Goal: Use online tool/utility: Utilize a website feature to perform a specific function

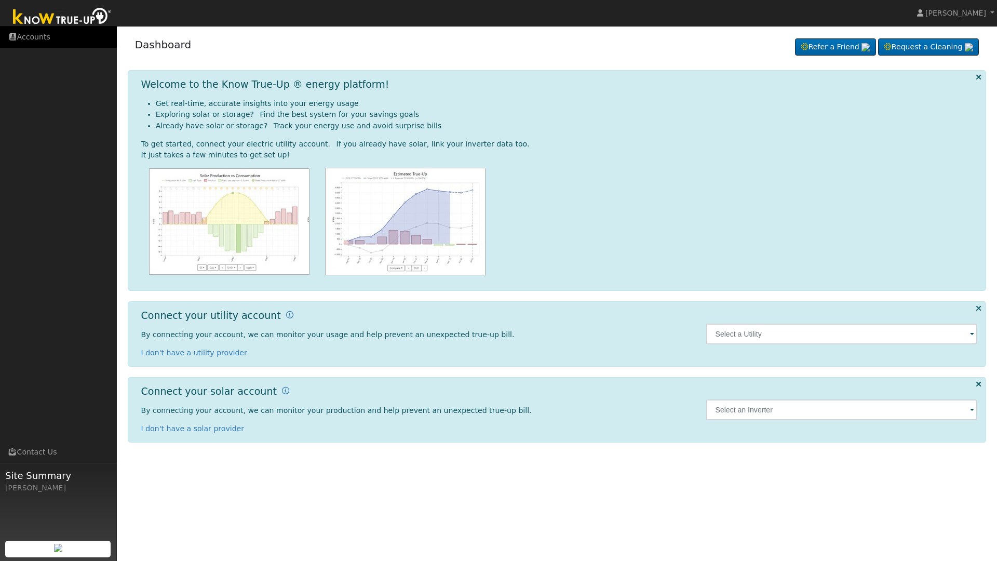
click at [37, 39] on link "Accounts" at bounding box center [58, 36] width 117 height 21
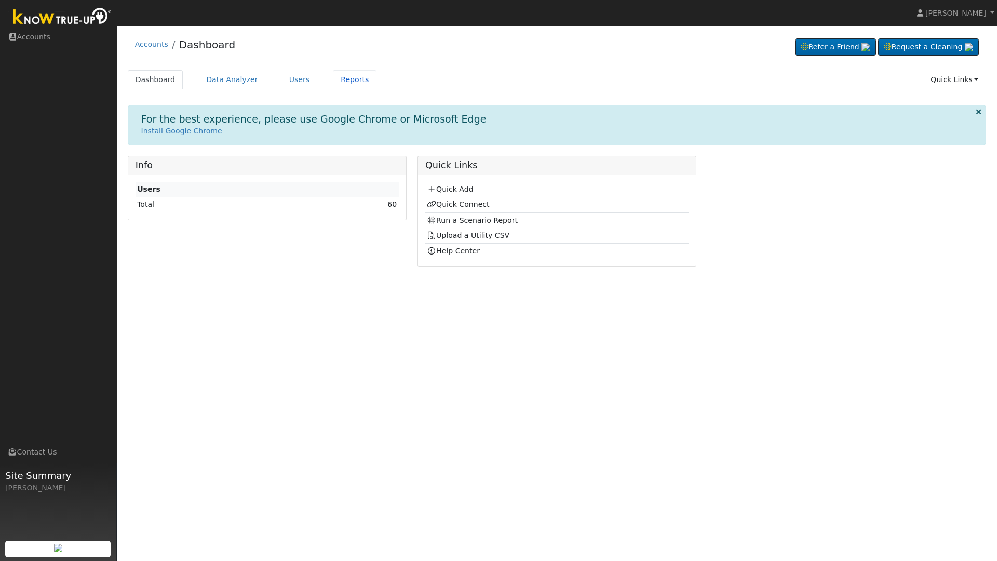
click at [340, 77] on link "Reports" at bounding box center [355, 79] width 44 height 19
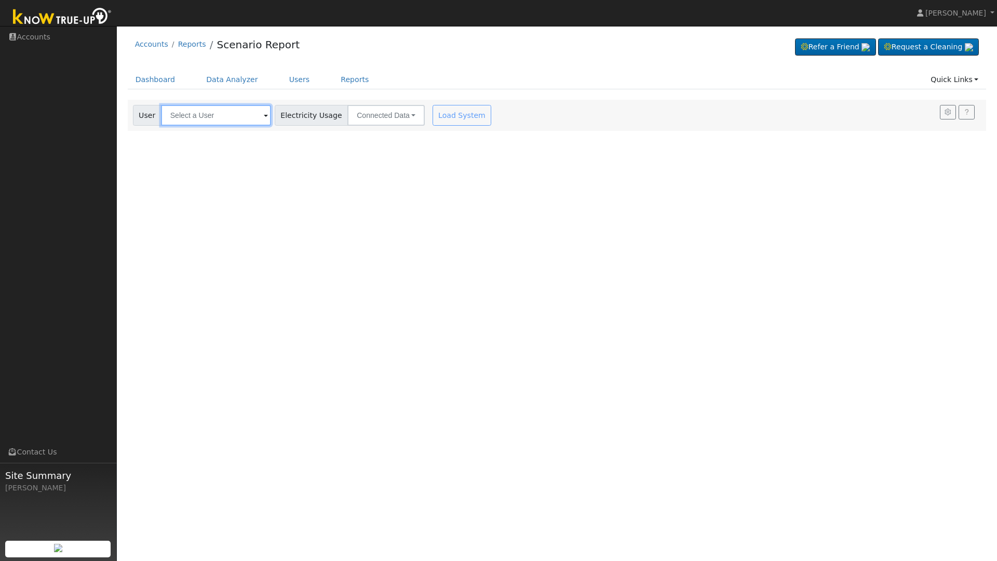
click at [234, 115] on input "text" at bounding box center [216, 115] width 110 height 21
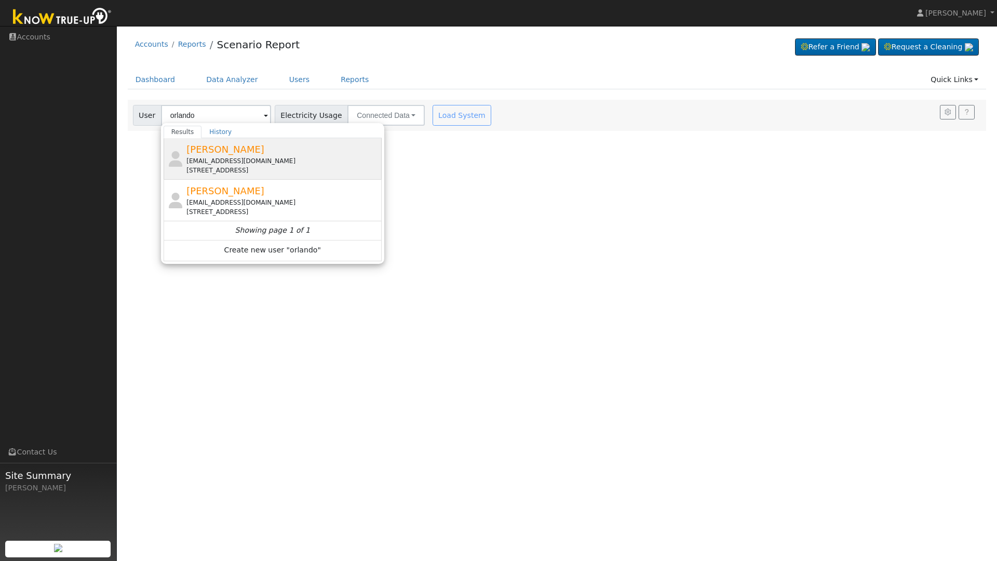
click at [224, 147] on span "Orlando Borgen" at bounding box center [225, 149] width 78 height 11
type input "Orlando Borgen"
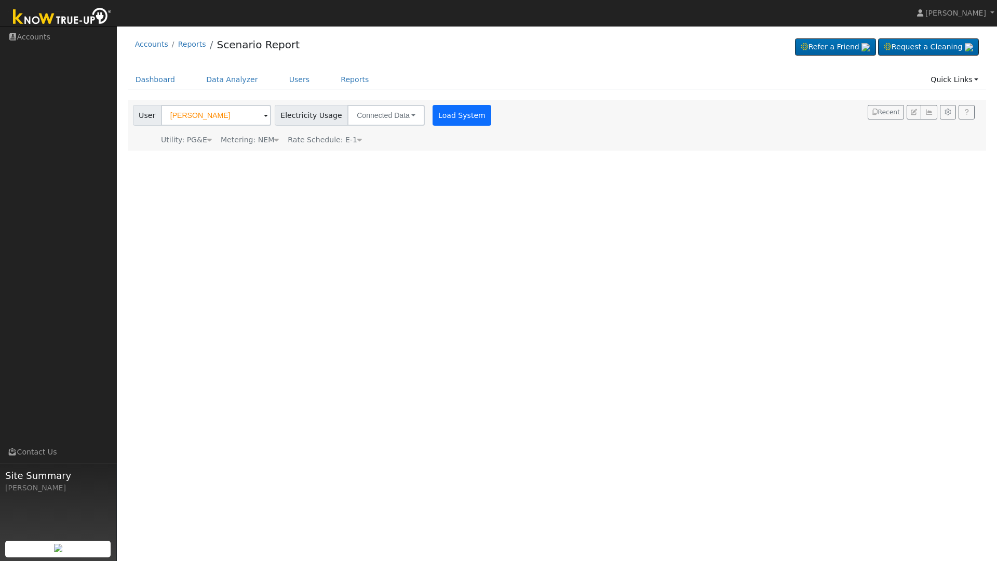
click at [442, 117] on button "Load System" at bounding box center [461, 115] width 59 height 21
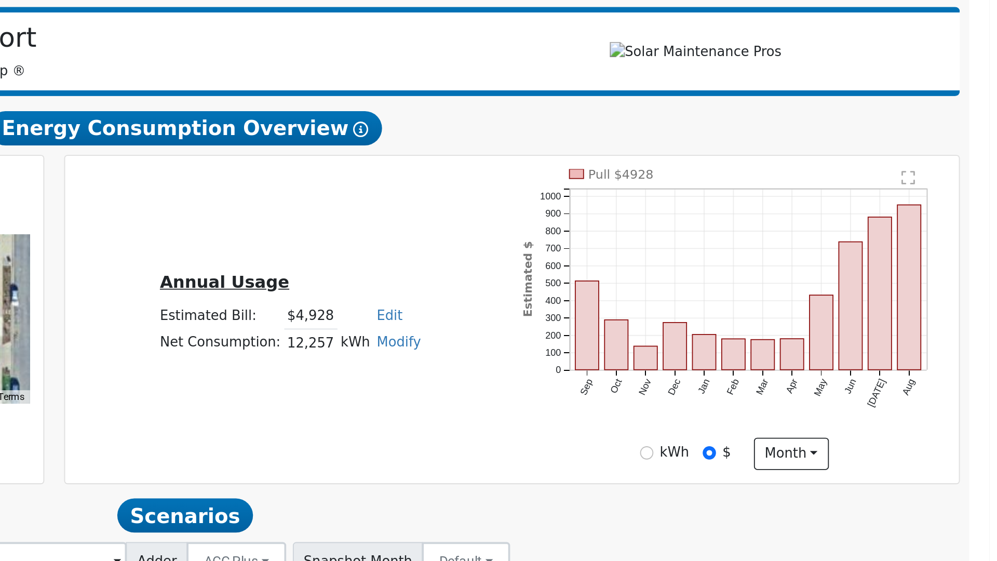
scroll to position [0, 5]
click at [942, 264] on rect "onclick=""" at bounding box center [948, 309] width 13 height 90
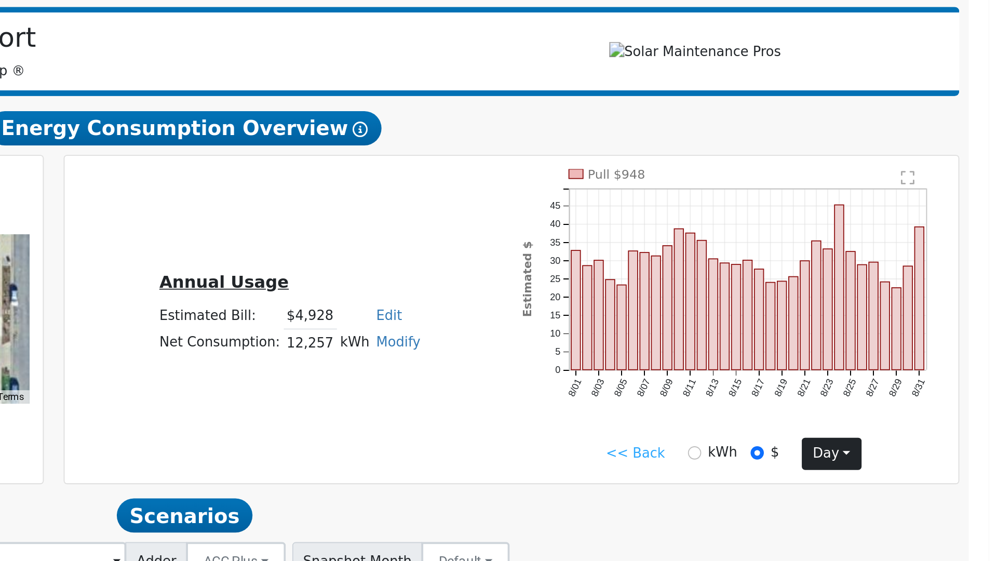
click at [890, 391] on button "day" at bounding box center [906, 400] width 32 height 18
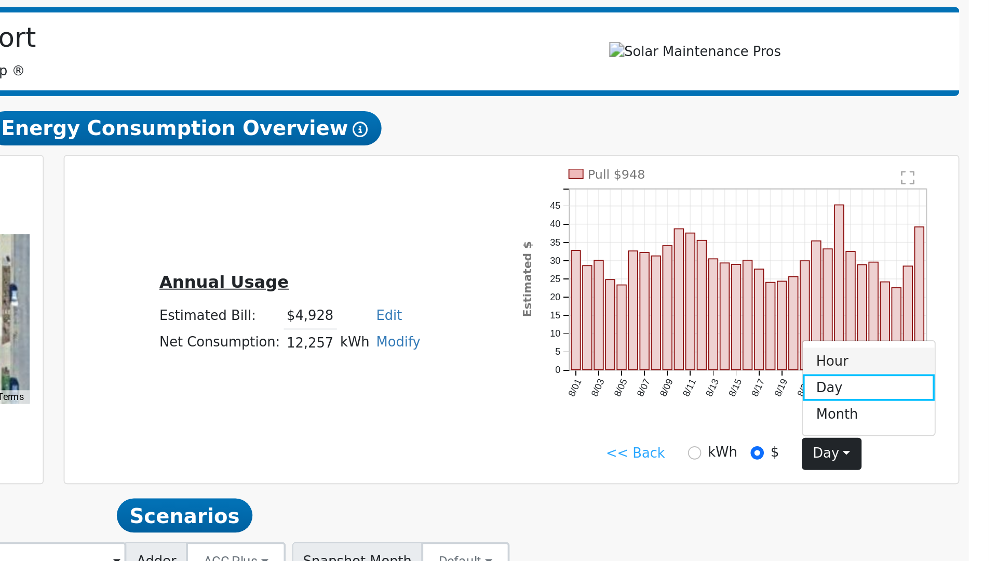
click at [890, 342] on link "Hour" at bounding box center [926, 349] width 72 height 15
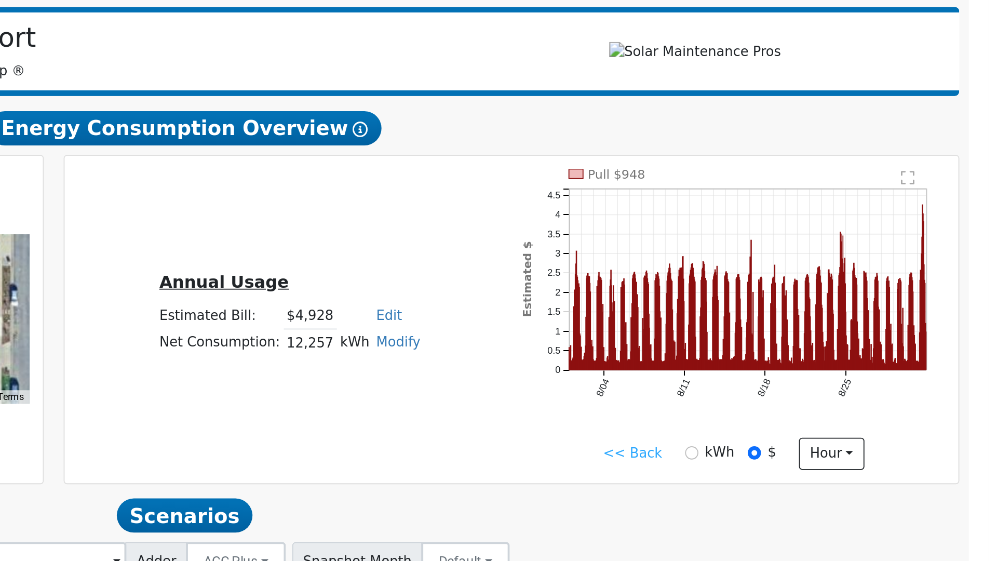
click at [912, 281] on rect "onclick=""" at bounding box center [912, 317] width 0 height 73
click at [888, 391] on button "hour" at bounding box center [906, 400] width 36 height 18
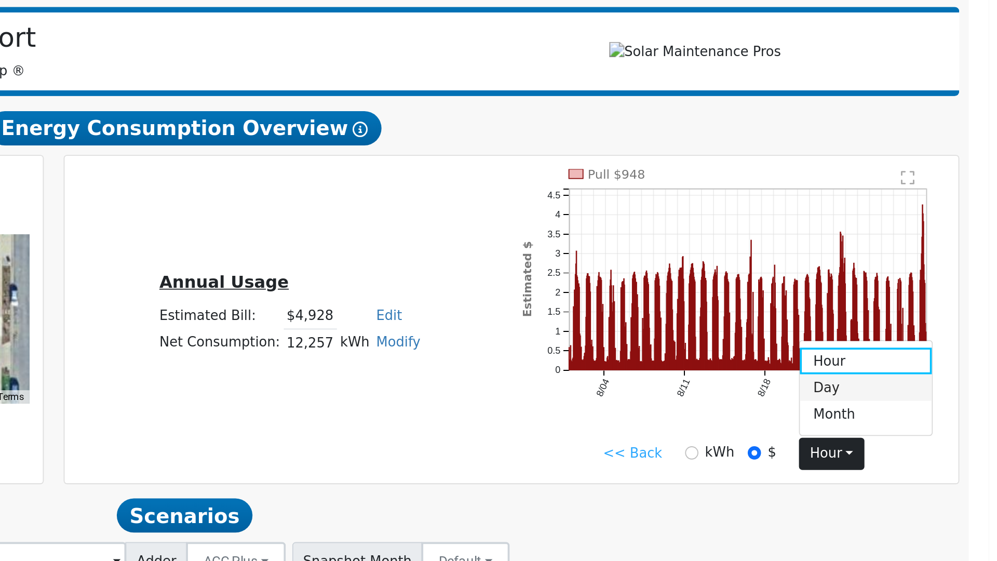
click at [889, 357] on link "Day" at bounding box center [925, 364] width 72 height 15
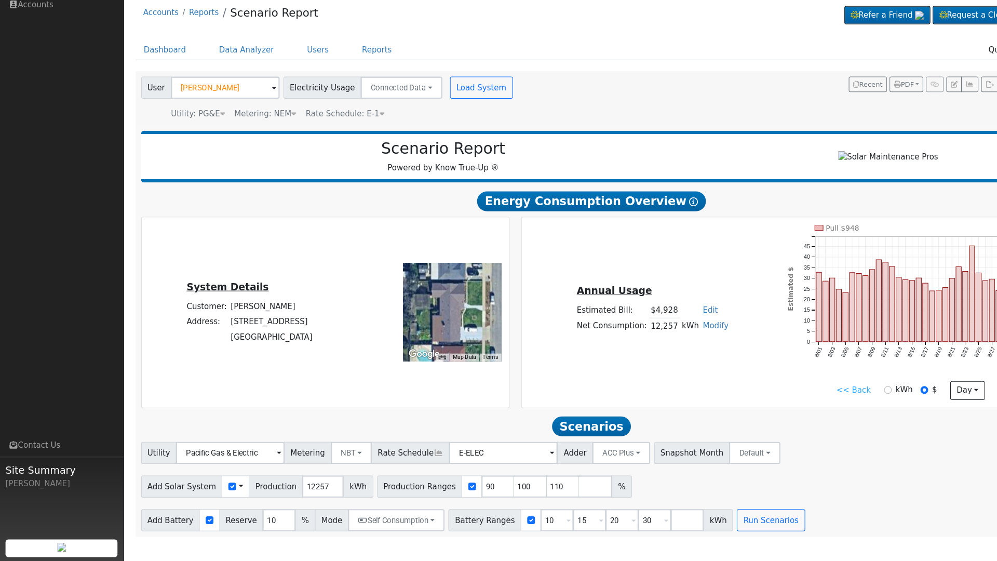
scroll to position [0, 0]
click at [517, 512] on input "10" at bounding box center [524, 522] width 31 height 21
type input "15"
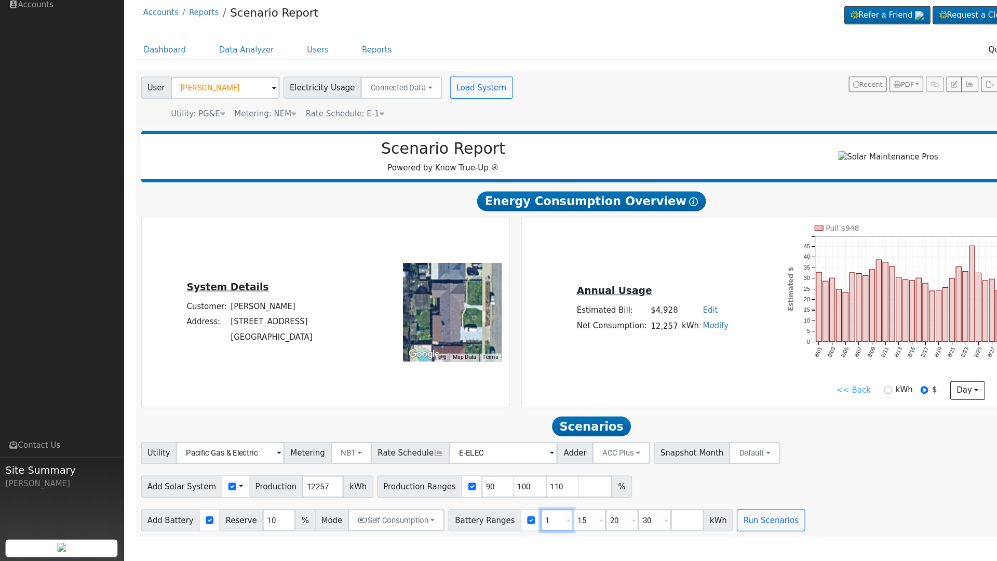
type input "20"
type input "30"
type input "20"
type input "30"
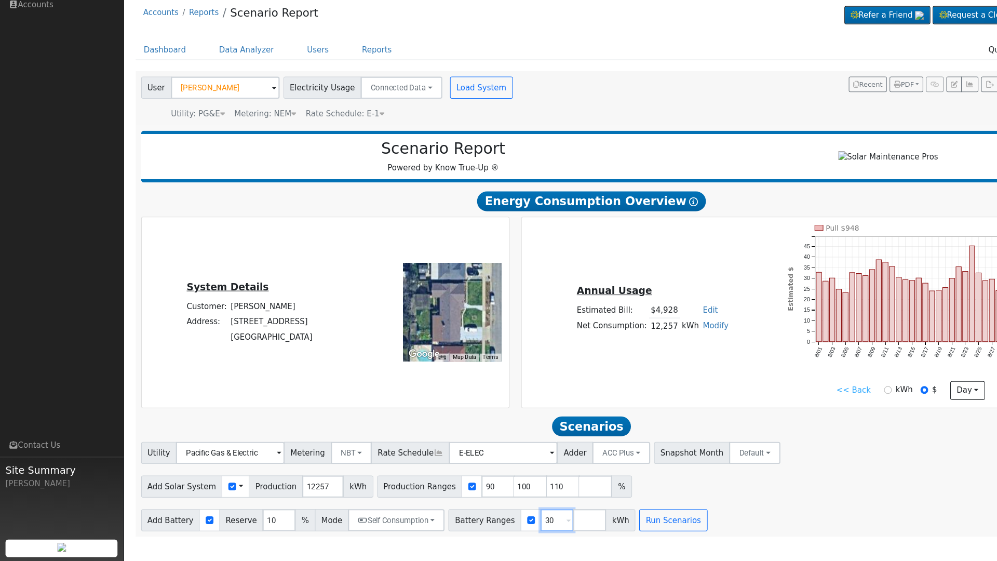
type input "3"
type input "13.5"
click at [540, 512] on input "number" at bounding box center [554, 522] width 31 height 21
type input "27"
click at [575, 512] on input "number" at bounding box center [585, 522] width 31 height 21
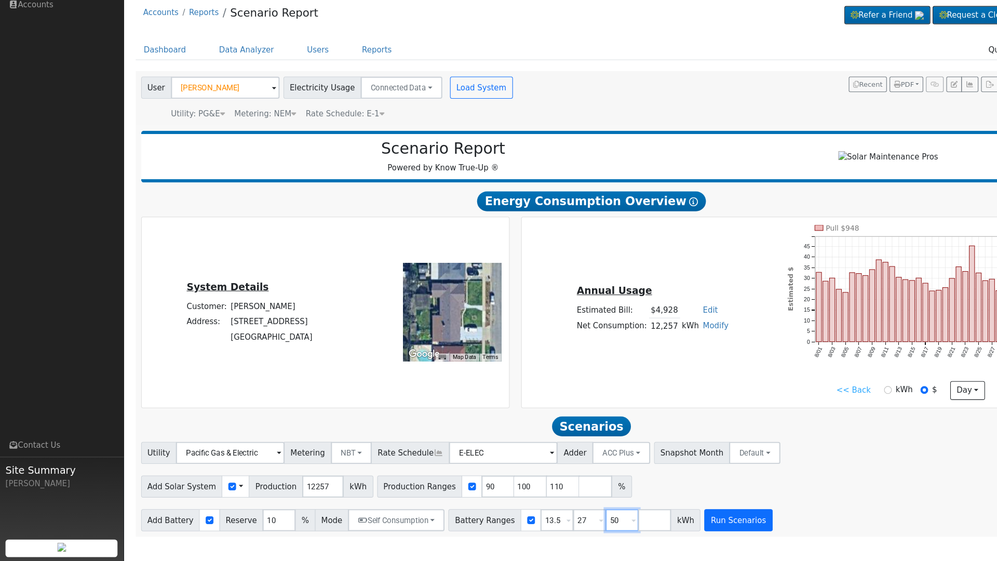
type input "50"
click at [699, 512] on button "Run Scenarios" at bounding box center [695, 522] width 64 height 21
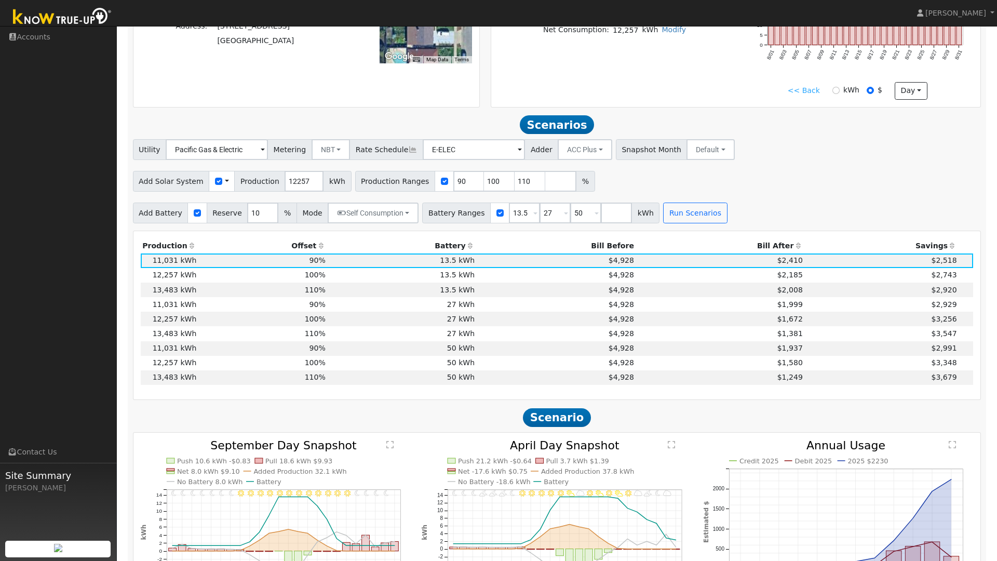
scroll to position [308, 0]
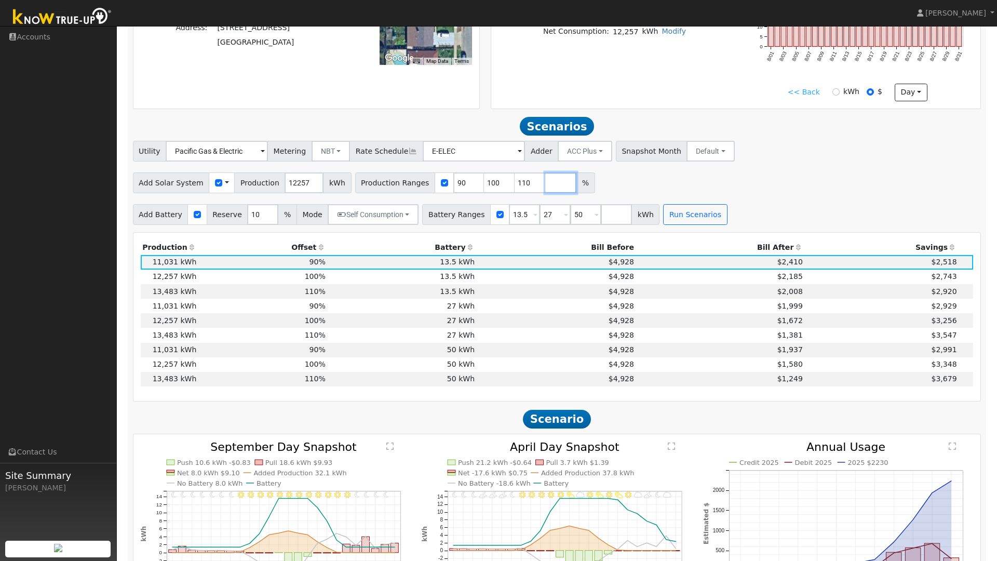
click at [546, 185] on input "number" at bounding box center [560, 182] width 31 height 21
type input "150"
click at [692, 225] on button "Run Scenarios" at bounding box center [695, 214] width 64 height 21
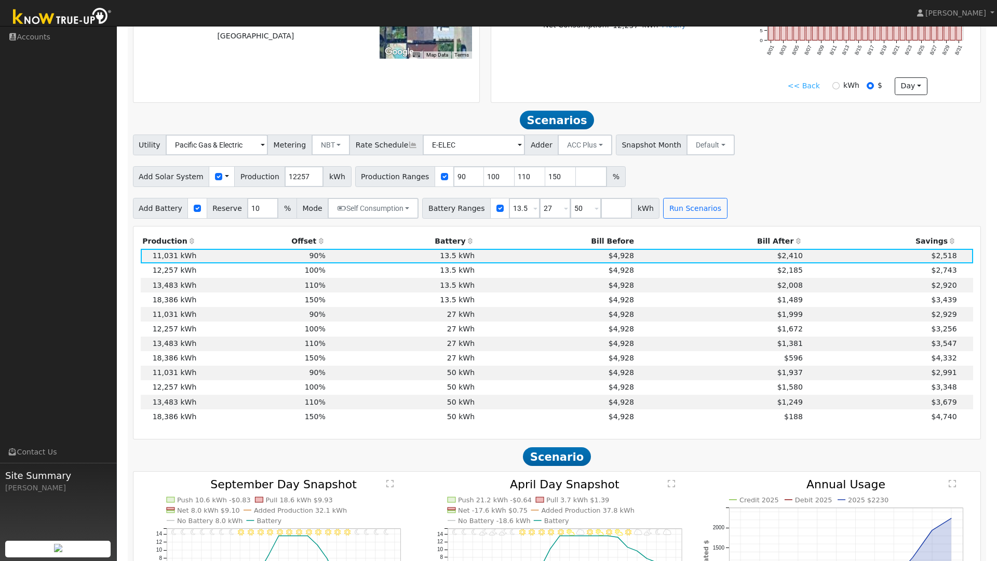
scroll to position [300, 0]
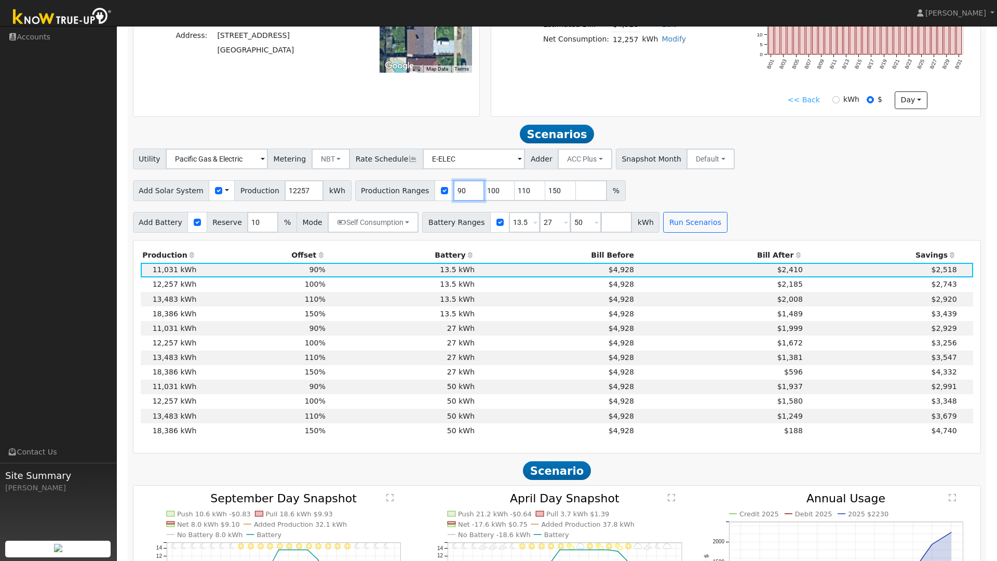
click at [455, 195] on input "90" at bounding box center [468, 190] width 31 height 21
type input "100"
click at [484, 196] on input "100" at bounding box center [499, 190] width 31 height 21
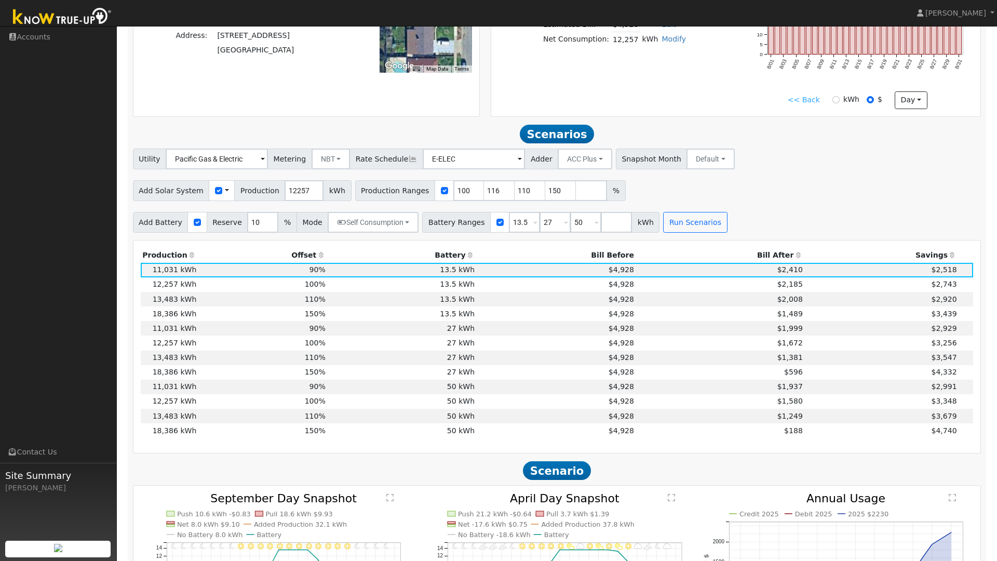
type input "110"
click at [514, 195] on input "116" at bounding box center [529, 190] width 31 height 21
type input "125"
click at [699, 222] on button "Run Scenarios" at bounding box center [695, 222] width 64 height 21
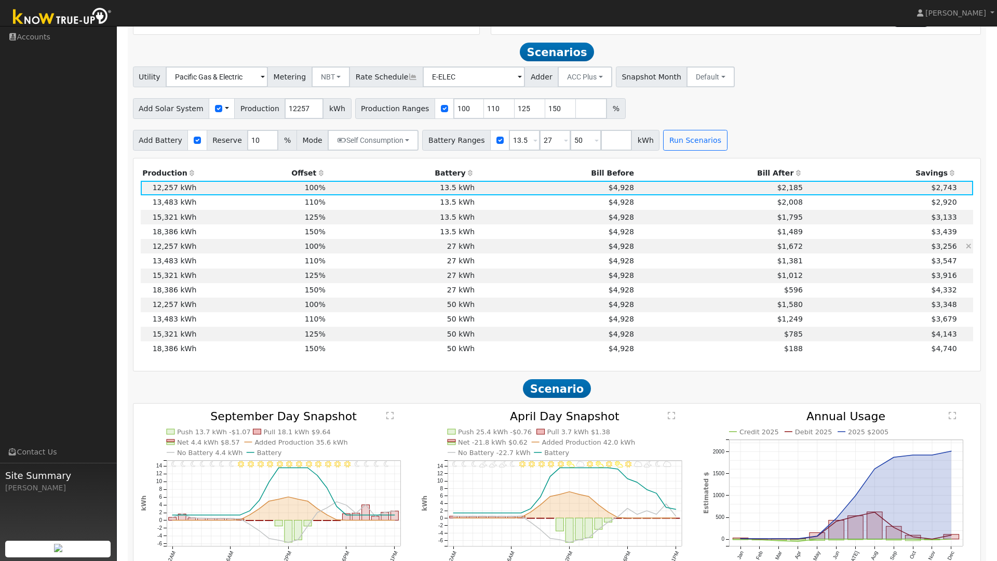
scroll to position [397, 0]
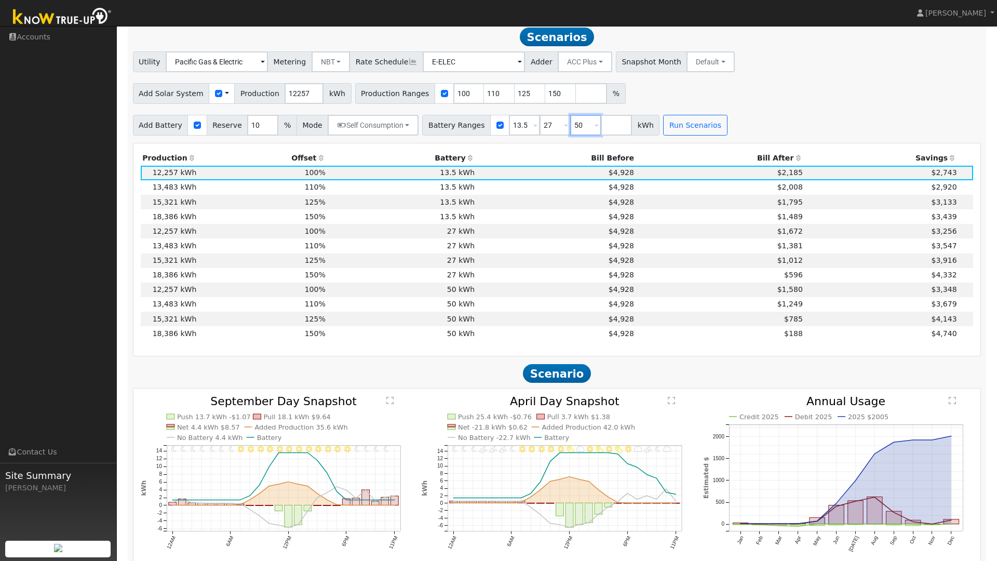
click at [573, 129] on input "50" at bounding box center [585, 125] width 31 height 21
type input "40.5"
click at [681, 134] on button "Run Scenarios" at bounding box center [695, 125] width 64 height 21
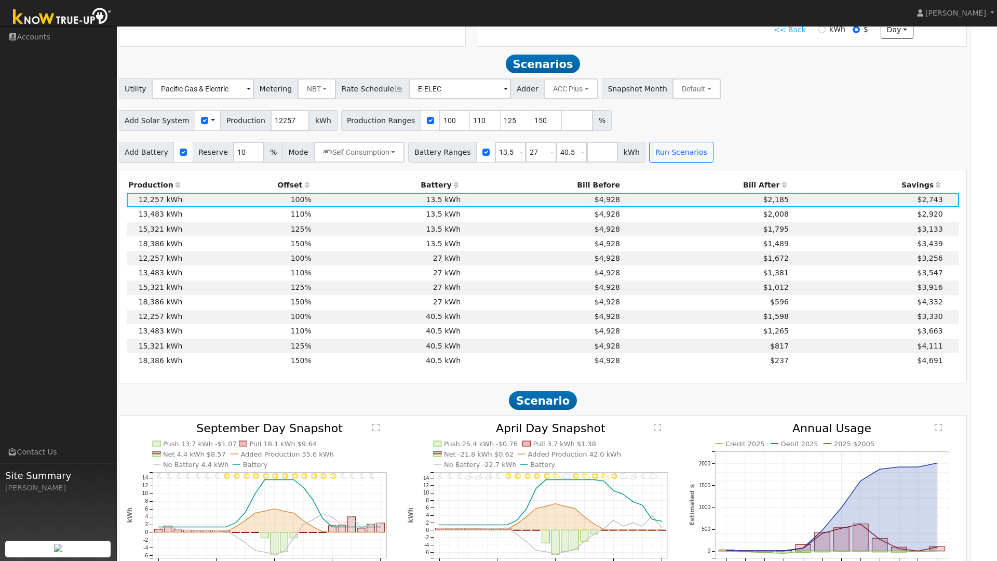
scroll to position [370, 0]
